Goal: Book appointment/travel/reservation

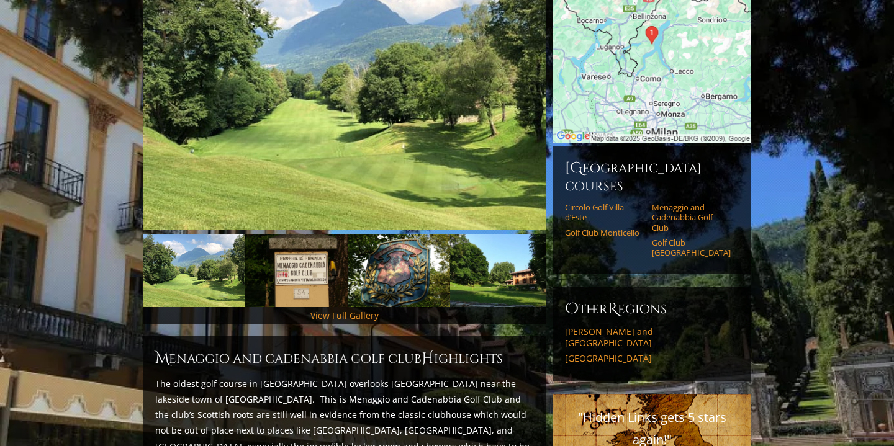
scroll to position [216, 0]
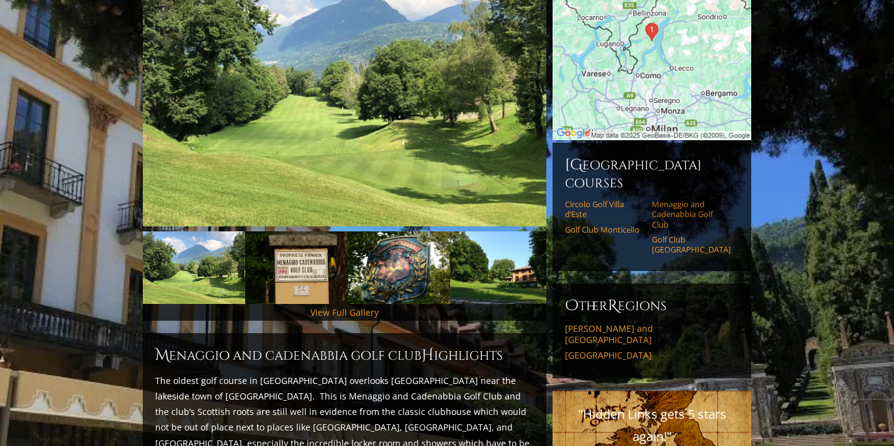
click at [680, 199] on link "Menaggio and Cadenabbia Golf Club" at bounding box center [691, 214] width 79 height 30
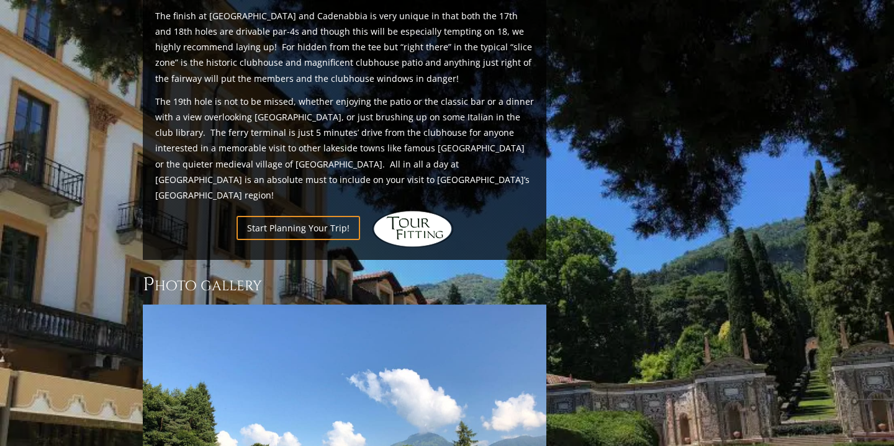
scroll to position [836, 0]
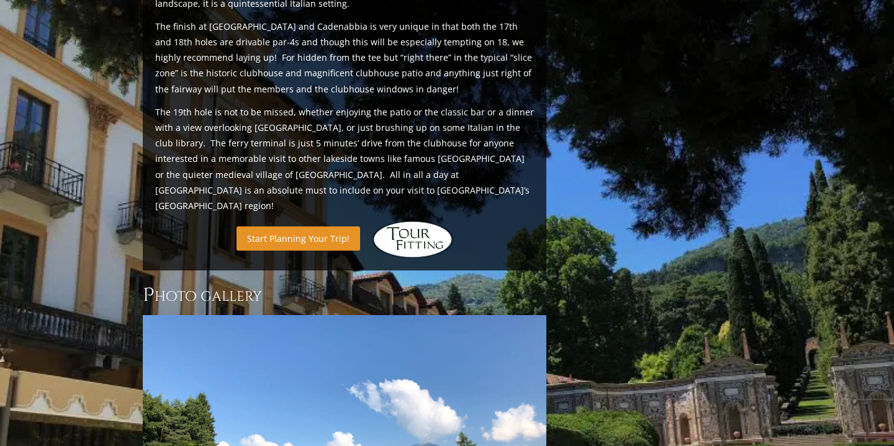
click at [325, 227] on link "Start Planning Your Trip!" at bounding box center [299, 239] width 124 height 24
